Goal: Task Accomplishment & Management: Use online tool/utility

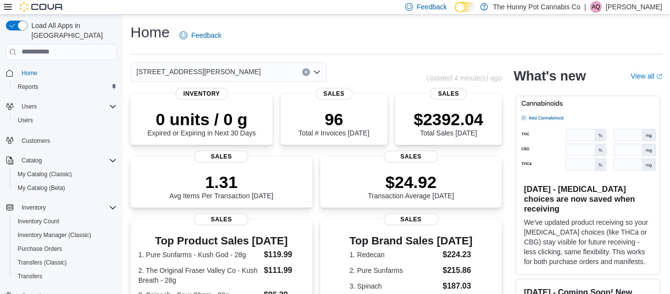
click at [516, 173] on div "[DATE] - [MEDICAL_DATA] choices are now saved when receiving We've updated prod…" at bounding box center [588, 185] width 145 height 179
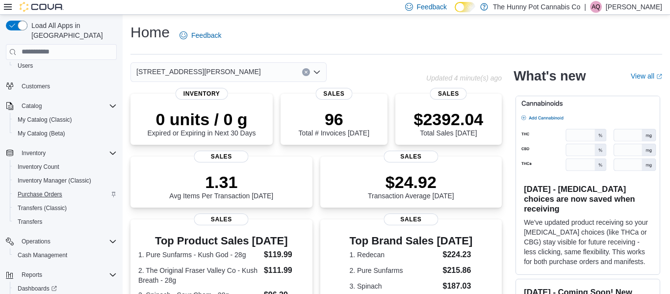
scroll to position [56, 0]
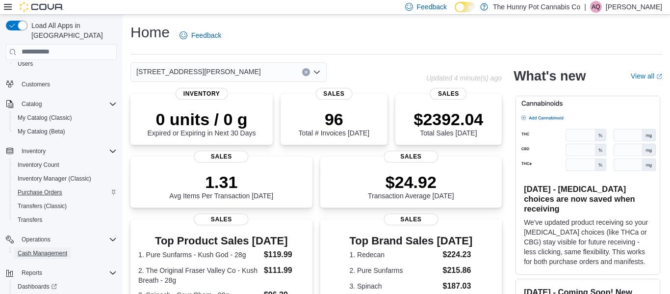
click at [53, 247] on span "Cash Management" at bounding box center [43, 253] width 50 height 12
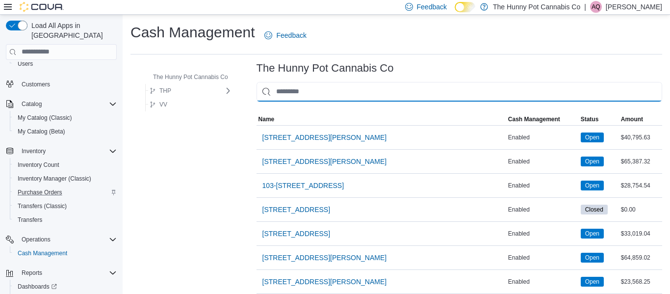
click at [343, 88] on input "This is a search bar. As you type, the results lower in the page will automatic…" at bounding box center [460, 92] width 406 height 20
type input "**"
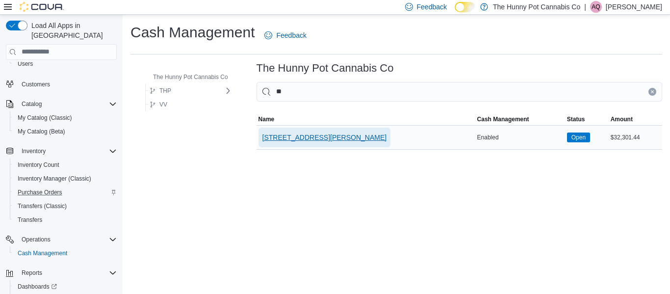
click at [319, 136] on span "[STREET_ADDRESS][PERSON_NAME]" at bounding box center [325, 138] width 125 height 10
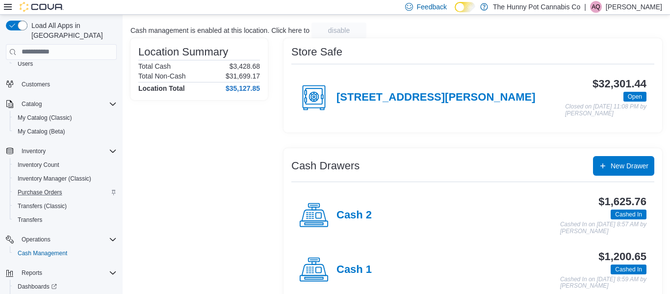
scroll to position [59, 0]
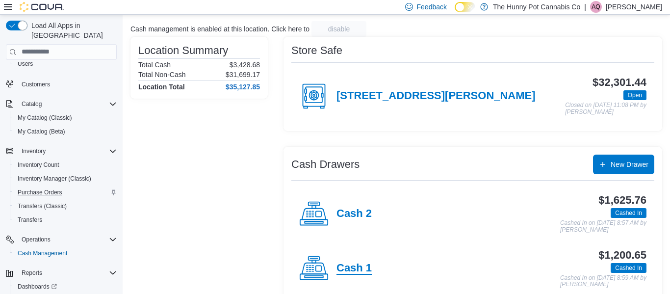
click at [348, 267] on h4 "Cash 1" at bounding box center [354, 268] width 35 height 13
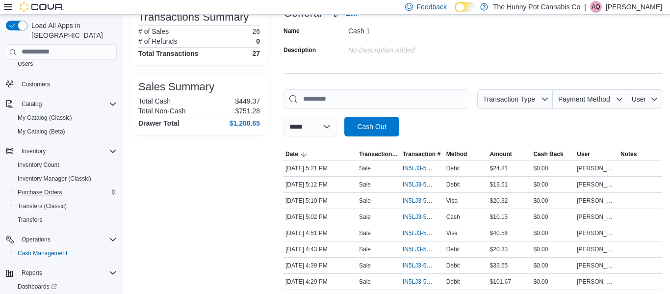
scroll to position [78, 0]
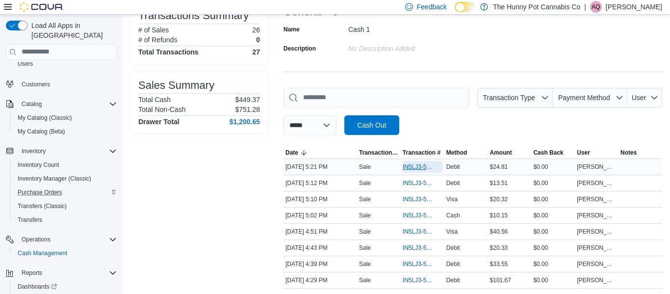
click at [413, 164] on span "IN5LJ3-5949435" at bounding box center [418, 167] width 30 height 8
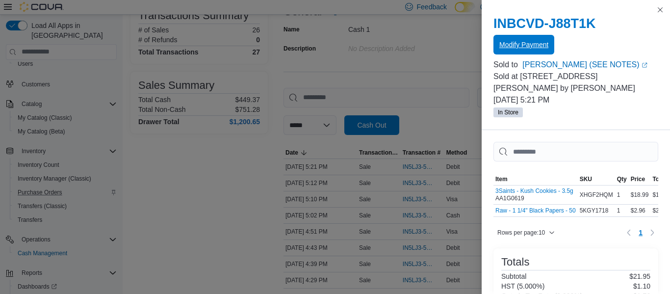
click at [535, 40] on span "Modify Payment" at bounding box center [524, 45] width 49 height 20
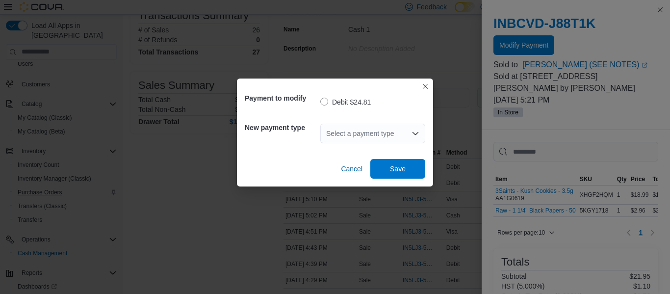
click at [377, 140] on div "Select a payment type" at bounding box center [372, 134] width 105 height 20
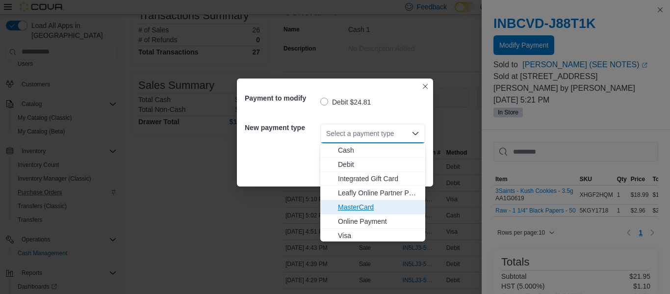
click at [373, 204] on span "MasterCard" at bounding box center [378, 207] width 81 height 10
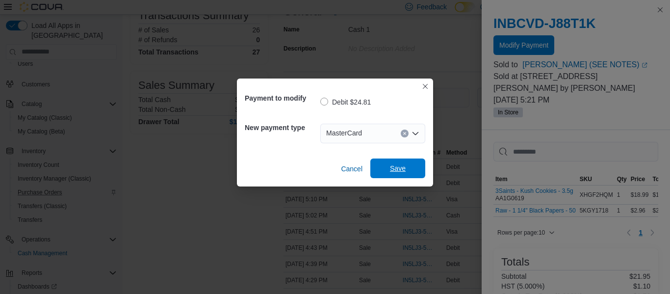
click at [401, 177] on span "Save" at bounding box center [397, 169] width 43 height 20
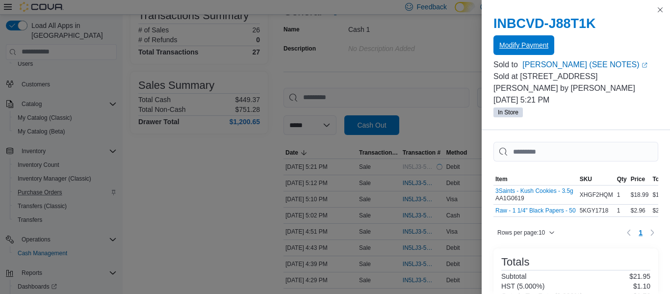
scroll to position [0, 0]
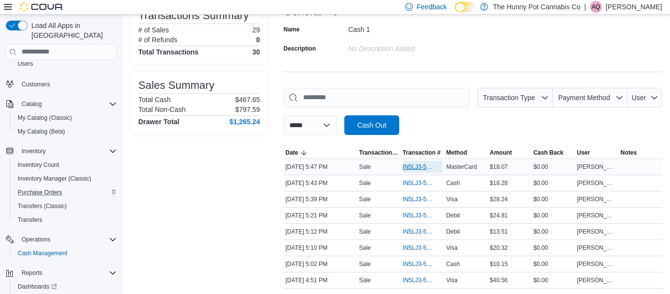
click at [419, 163] on span "IN5LJ3-5949703" at bounding box center [418, 167] width 30 height 8
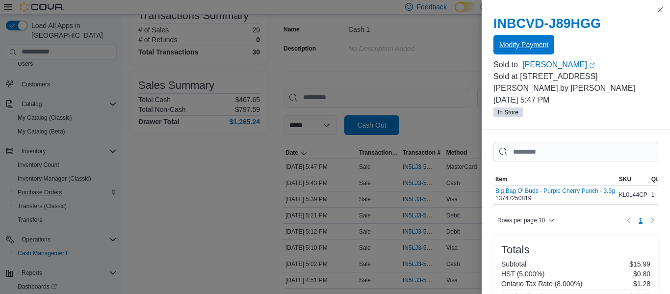
click at [523, 48] on span "Modify Payment" at bounding box center [524, 45] width 49 height 10
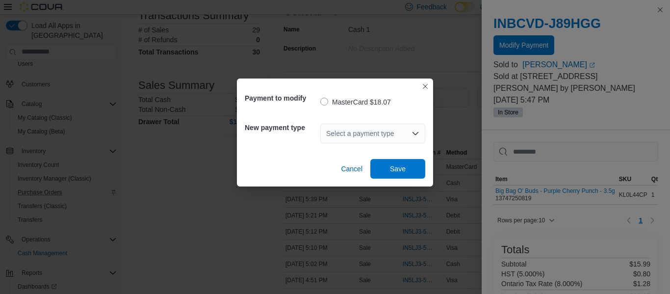
click at [401, 135] on div "Select a payment type" at bounding box center [372, 134] width 105 height 20
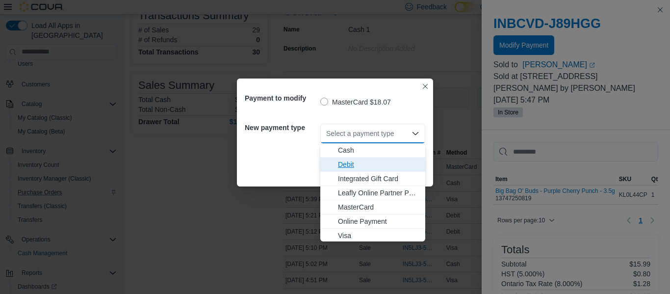
click at [361, 168] on span "Debit" at bounding box center [378, 165] width 81 height 10
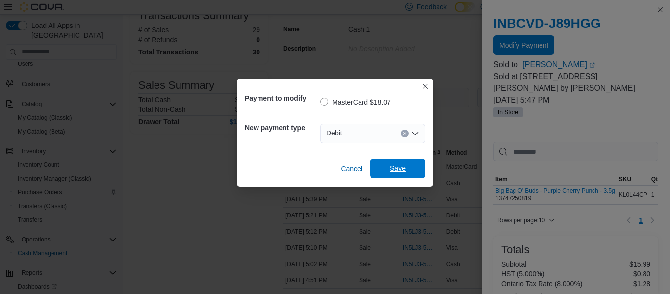
click at [385, 174] on span "Save" at bounding box center [397, 169] width 43 height 20
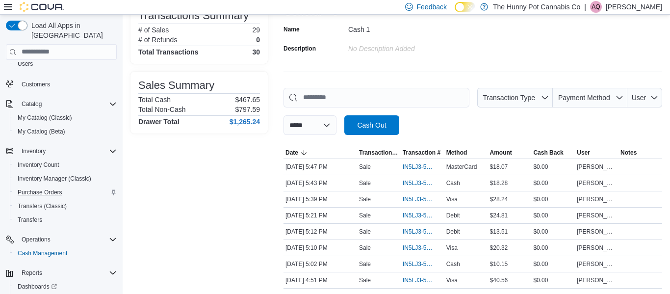
scroll to position [86, 0]
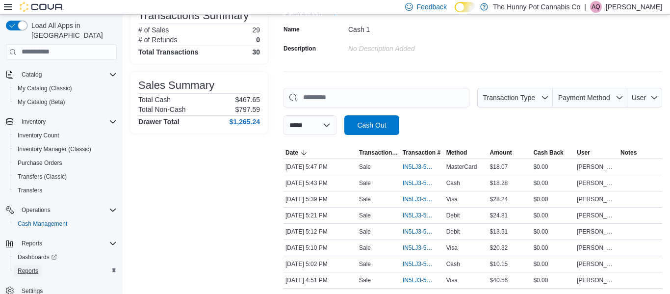
click at [19, 267] on span "Reports" at bounding box center [28, 271] width 21 height 8
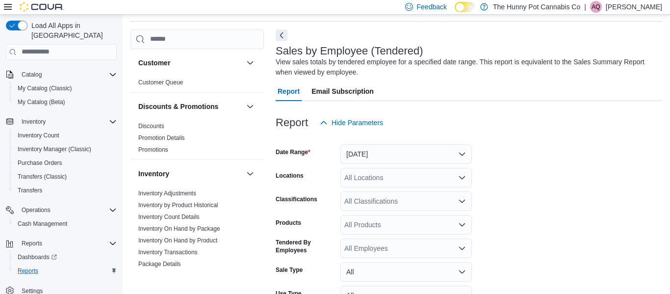
scroll to position [115, 0]
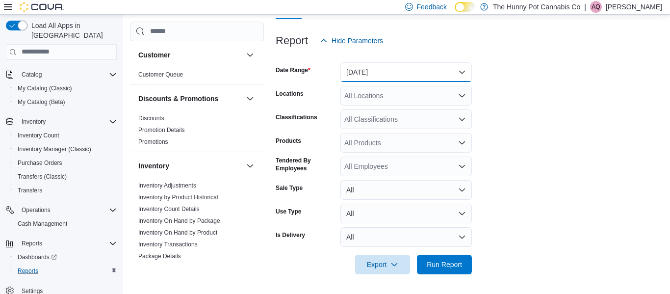
click at [393, 76] on button "[DATE]" at bounding box center [407, 72] width 132 height 20
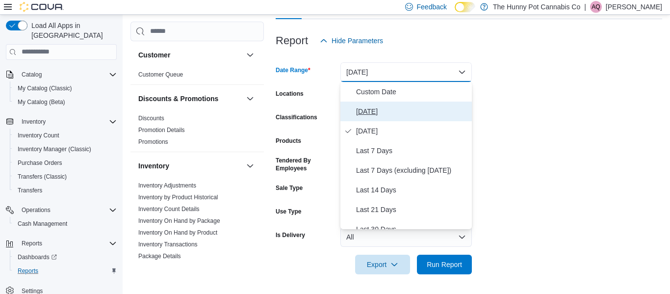
click at [376, 108] on span "[DATE]" at bounding box center [412, 112] width 112 height 12
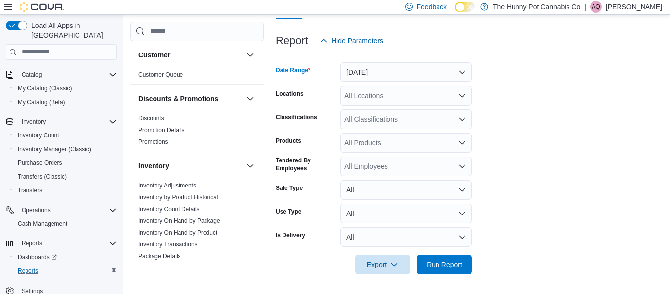
click at [382, 103] on div "All Locations" at bounding box center [407, 96] width 132 height 20
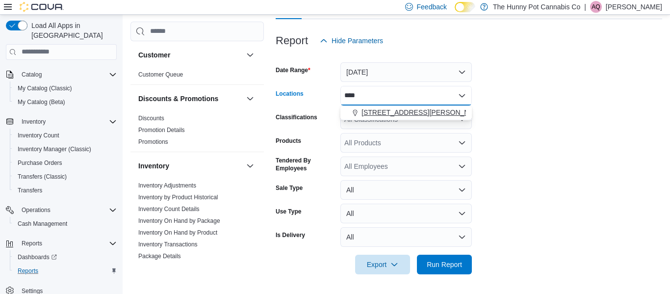
type input "****"
click at [400, 115] on span "[STREET_ADDRESS][PERSON_NAME]" at bounding box center [424, 112] width 125 height 10
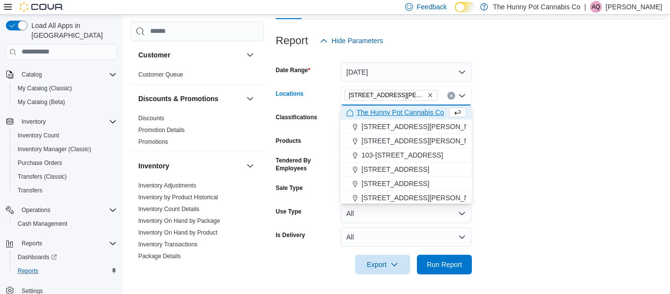
click at [502, 151] on form "Date Range [DATE] Locations [STREET_ADDRESS][GEOGRAPHIC_DATA][PERSON_NAME]. Sel…" at bounding box center [469, 163] width 387 height 224
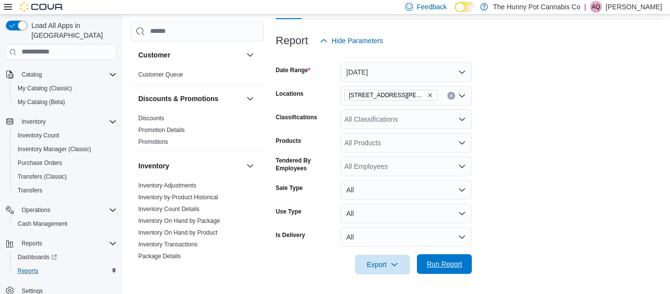
click at [452, 261] on span "Run Report" at bounding box center [444, 264] width 35 height 10
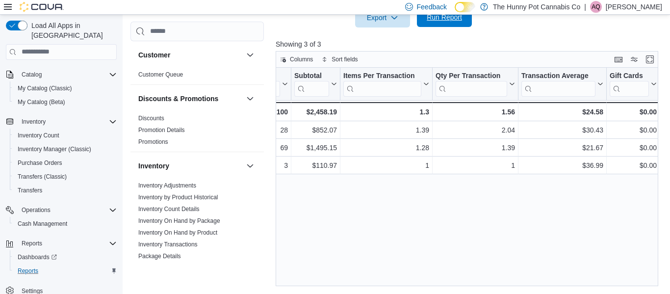
scroll to position [0, 263]
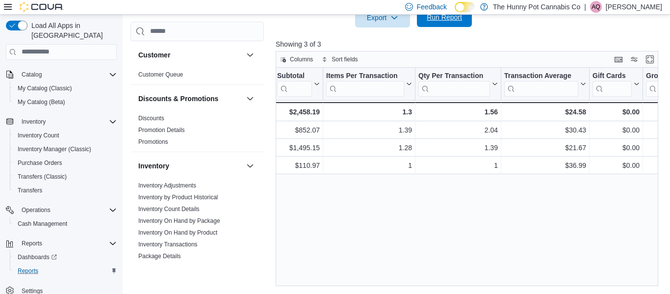
click at [452, 261] on div "Tendered Employee Click to view column header actions Invoices Sold Click to vi…" at bounding box center [467, 177] width 383 height 218
